Goal: Task Accomplishment & Management: Manage account settings

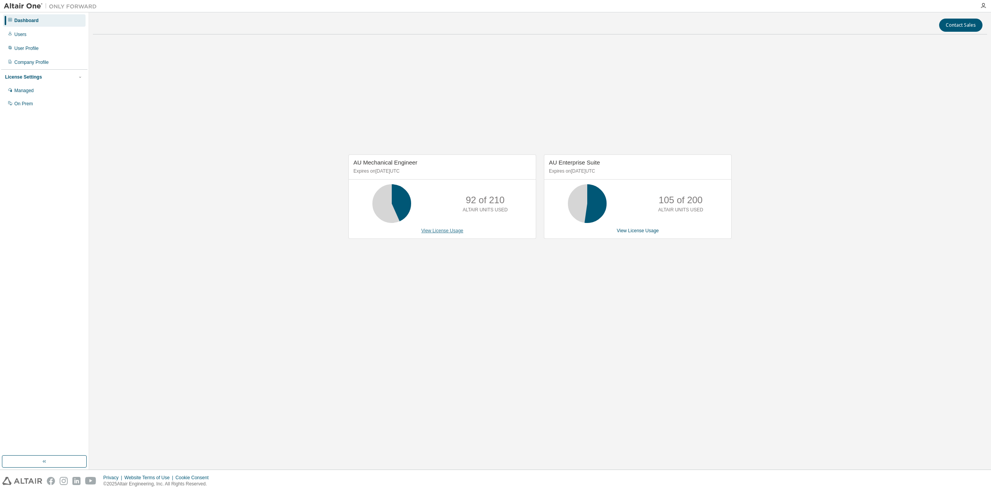
click at [442, 228] on link "View License Usage" at bounding box center [442, 230] width 42 height 5
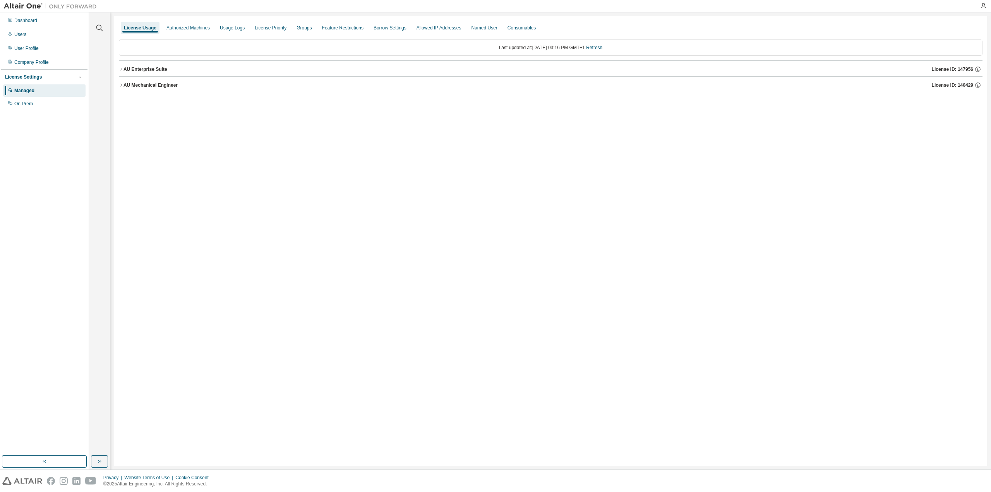
click at [122, 85] on icon "button" at bounding box center [121, 85] width 5 height 5
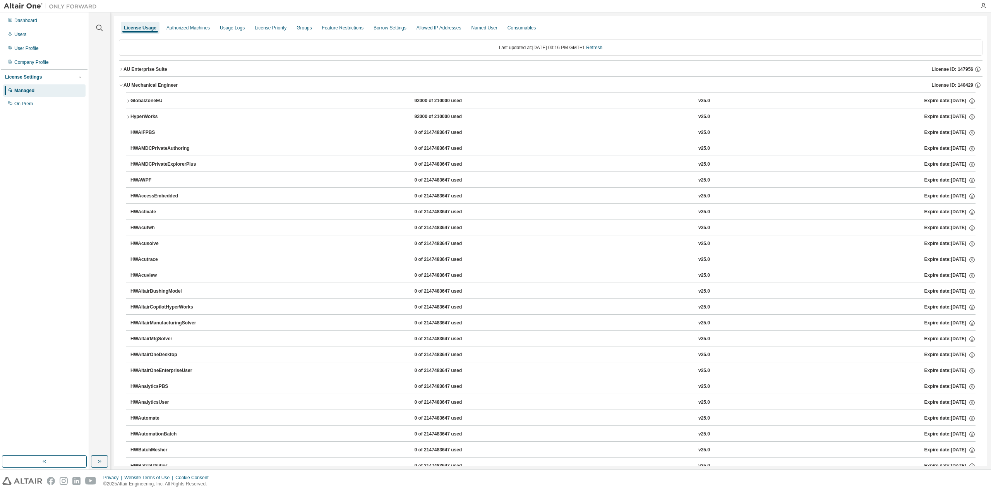
click at [127, 101] on icon "button" at bounding box center [128, 101] width 5 height 5
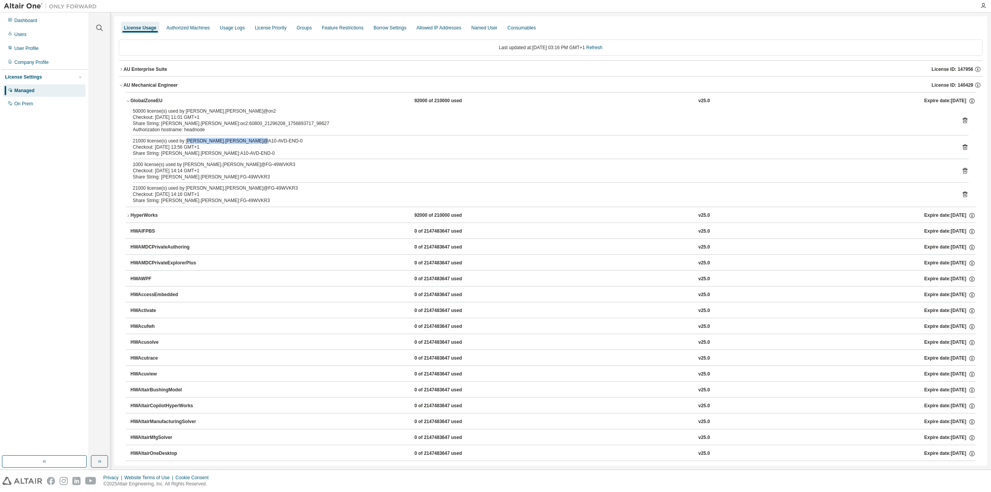
drag, startPoint x: 187, startPoint y: 141, endPoint x: 276, endPoint y: 142, distance: 88.7
click at [276, 142] on div "21000 license(s) used by Jeremy.Jackson@A10-AVD-END-0" at bounding box center [541, 141] width 817 height 6
click at [123, 69] on icon "button" at bounding box center [121, 69] width 5 height 5
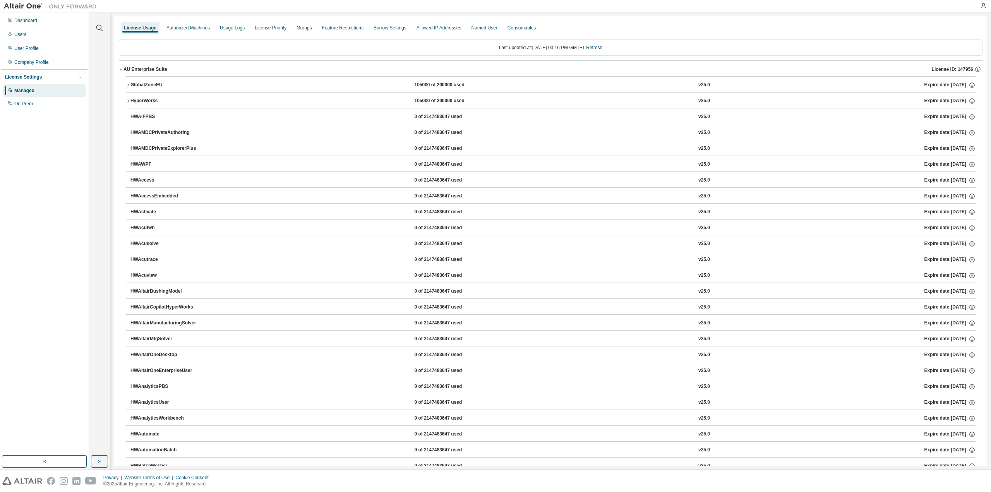
click at [129, 83] on icon "button" at bounding box center [128, 85] width 5 height 5
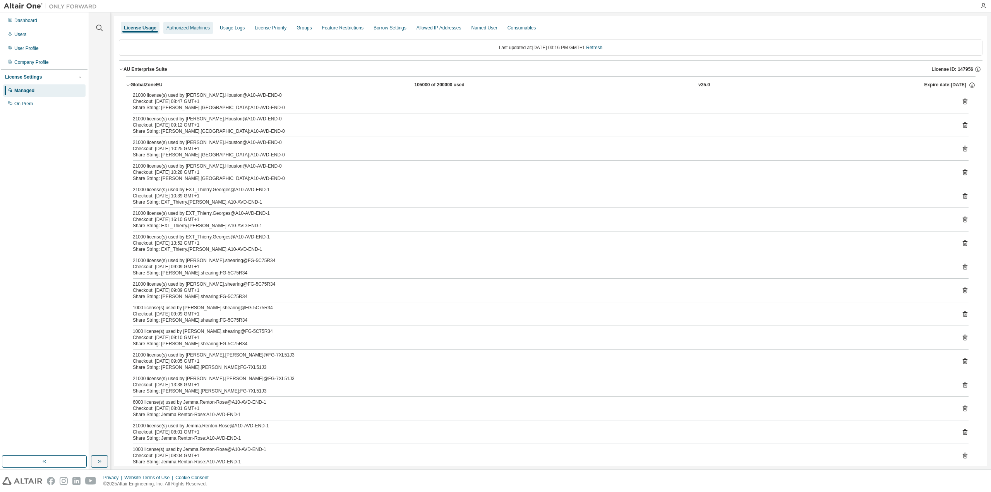
click at [194, 25] on div "Authorized Machines" at bounding box center [188, 28] width 43 height 6
